Goal: Task Accomplishment & Management: Use online tool/utility

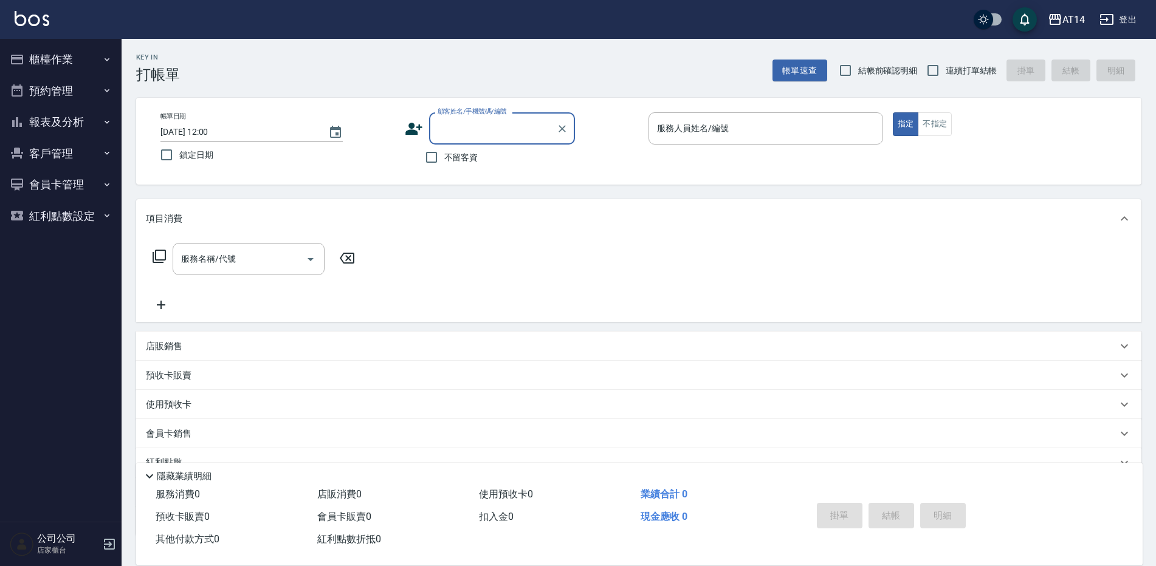
click at [66, 54] on button "櫃檯作業" at bounding box center [61, 60] width 112 height 32
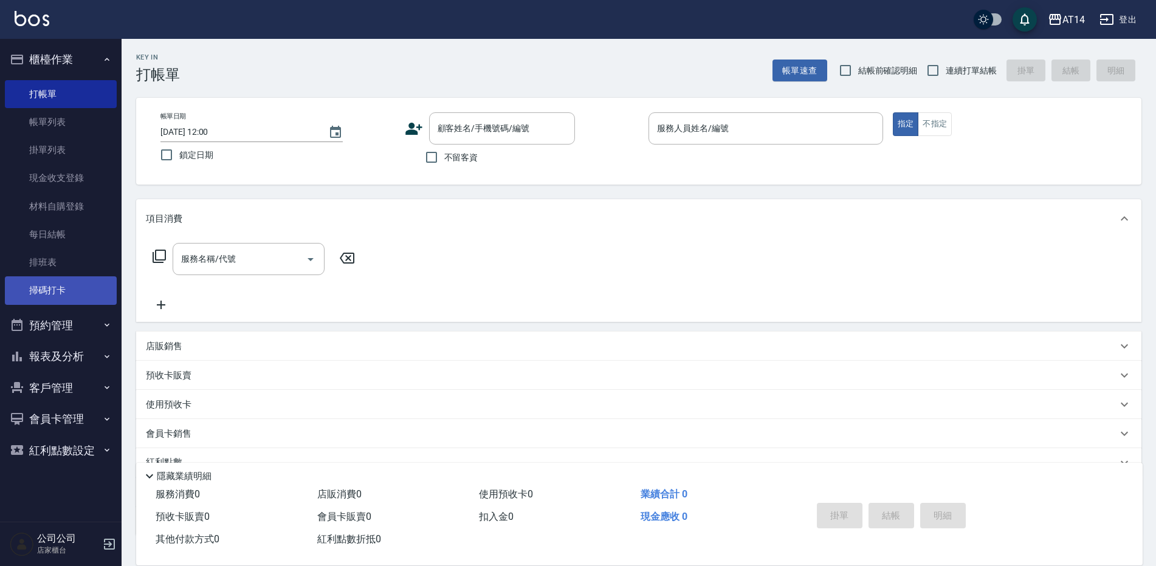
click at [70, 288] on link "掃碼打卡" at bounding box center [61, 291] width 112 height 28
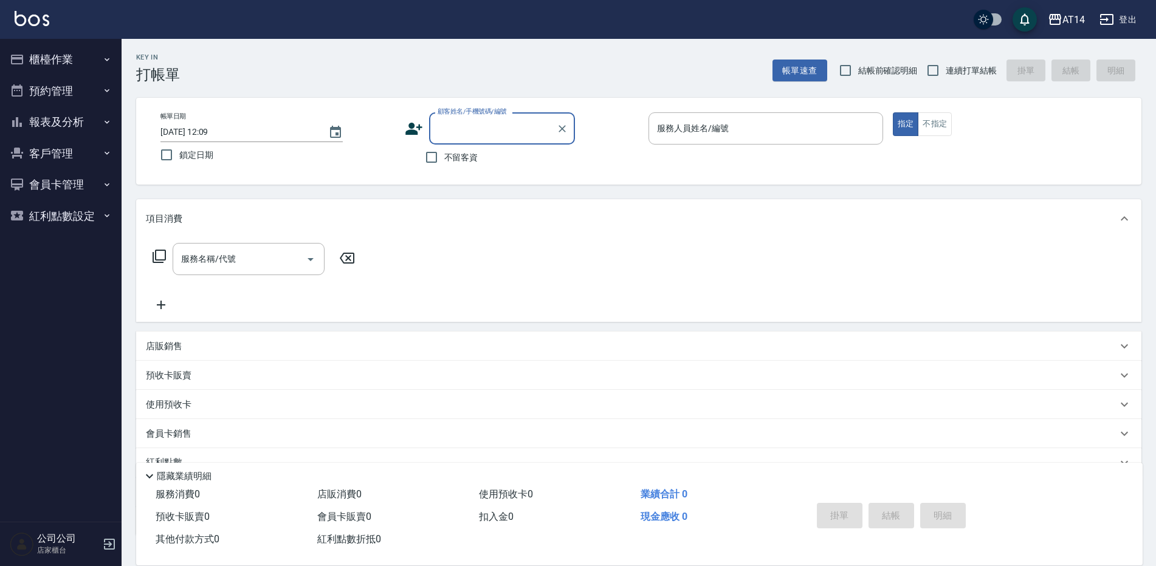
click at [60, 56] on button "櫃檯作業" at bounding box center [61, 60] width 112 height 32
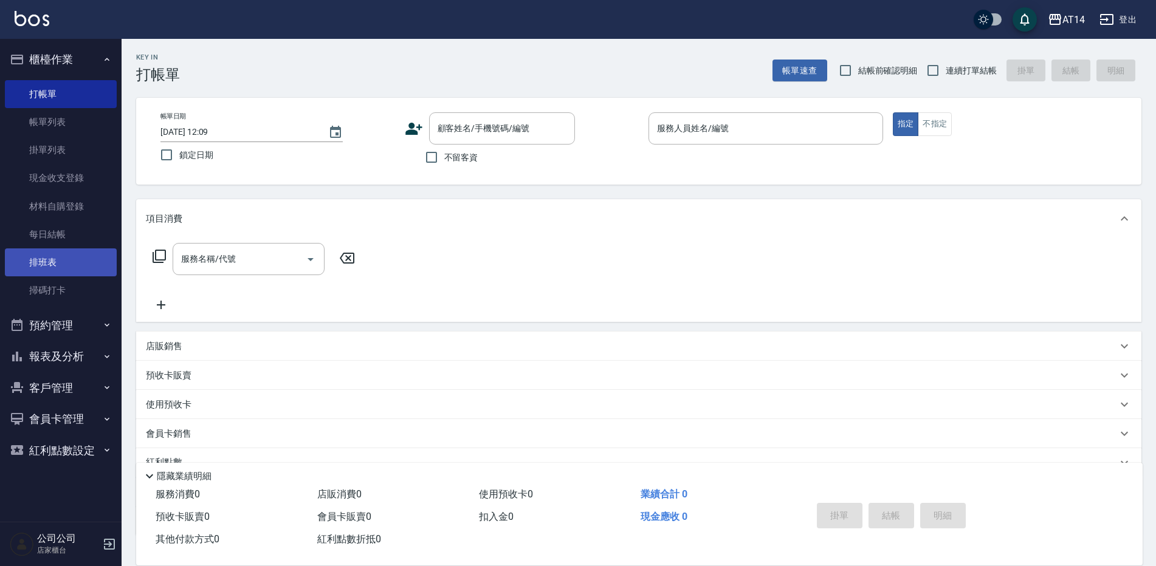
click at [74, 275] on link "排班表" at bounding box center [61, 263] width 112 height 28
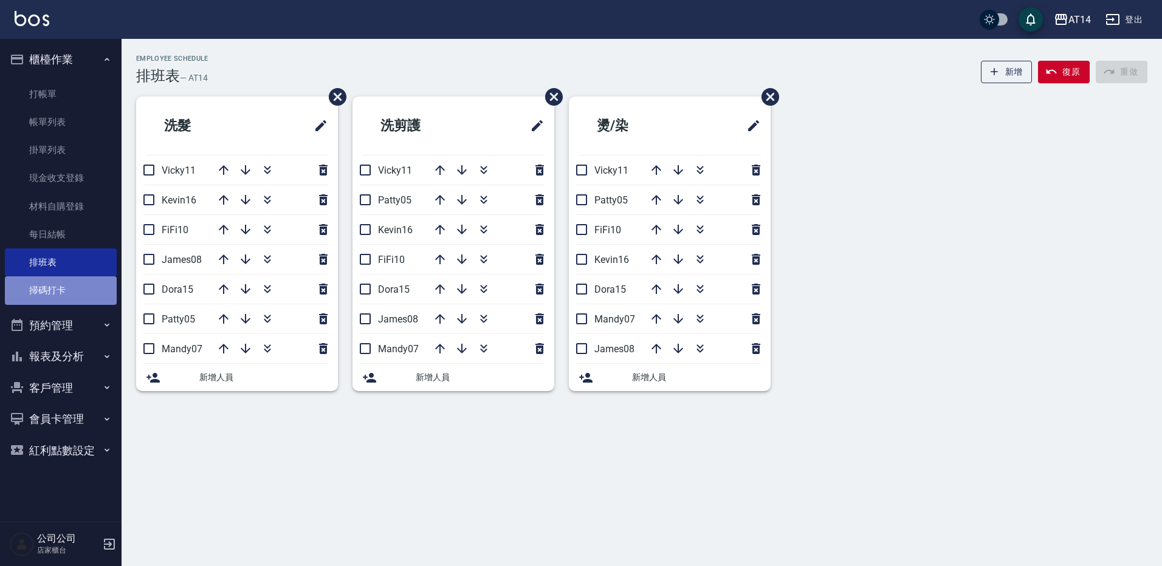
click at [63, 283] on link "掃碼打卡" at bounding box center [61, 291] width 112 height 28
